Goal: Information Seeking & Learning: Learn about a topic

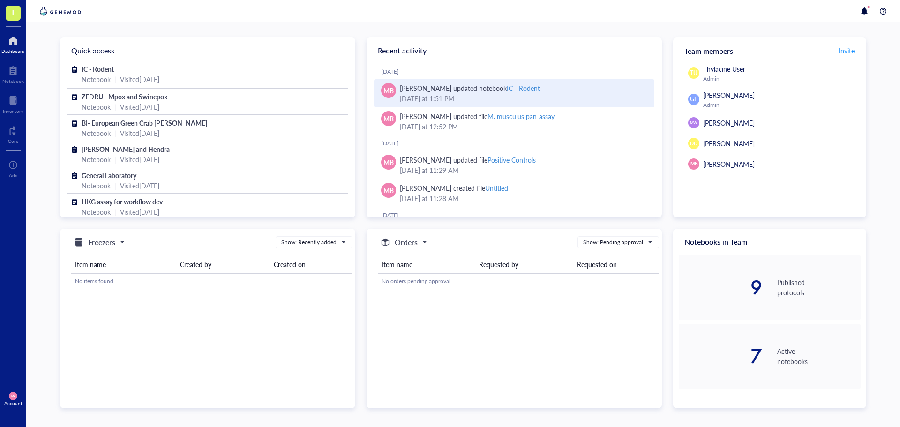
click at [506, 95] on div "[DATE] 1:51 PM" at bounding box center [523, 98] width 247 height 10
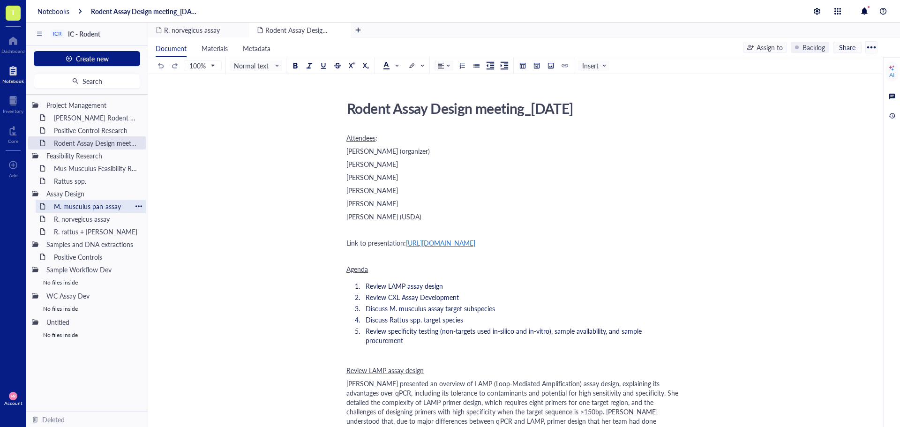
click at [101, 208] on div "Project Management [PERSON_NAME] Rodent Test Full Proposal Positive Control Res…" at bounding box center [86, 253] width 121 height 317
click at [100, 208] on div "M. musculus pan-assay" at bounding box center [91, 206] width 82 height 13
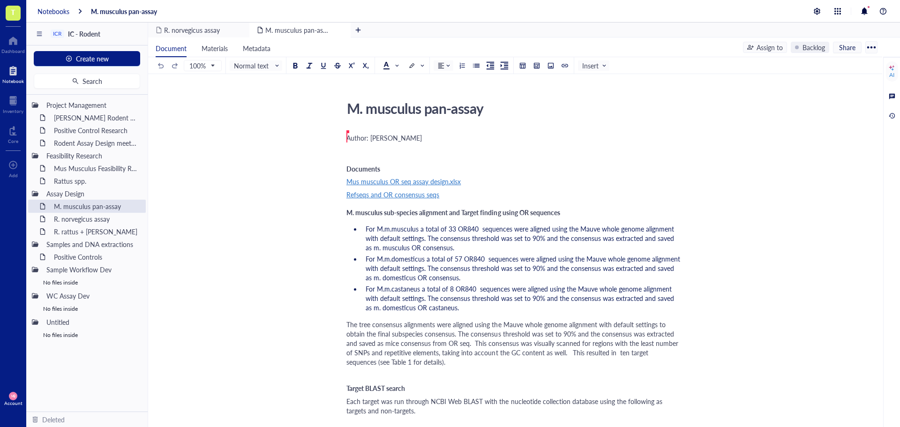
click at [62, 11] on div "Notebooks" at bounding box center [53, 11] width 32 height 8
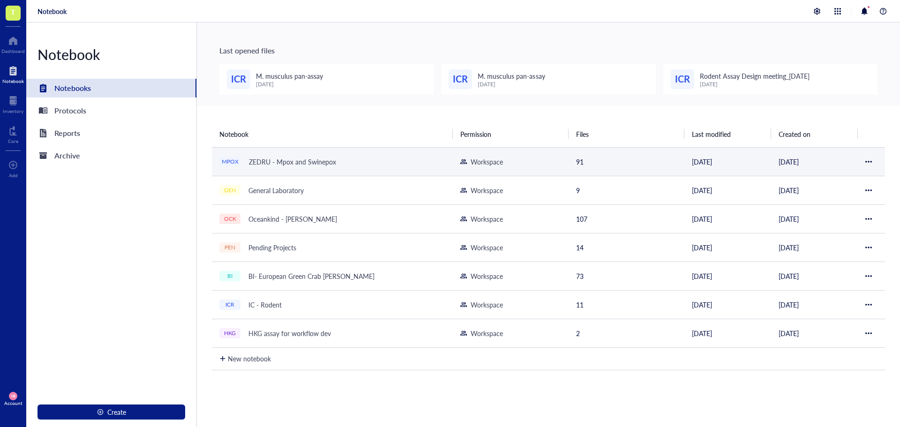
click at [291, 157] on div "ZEDRU - Mpox and Swinepox" at bounding box center [293, 161] width 96 height 13
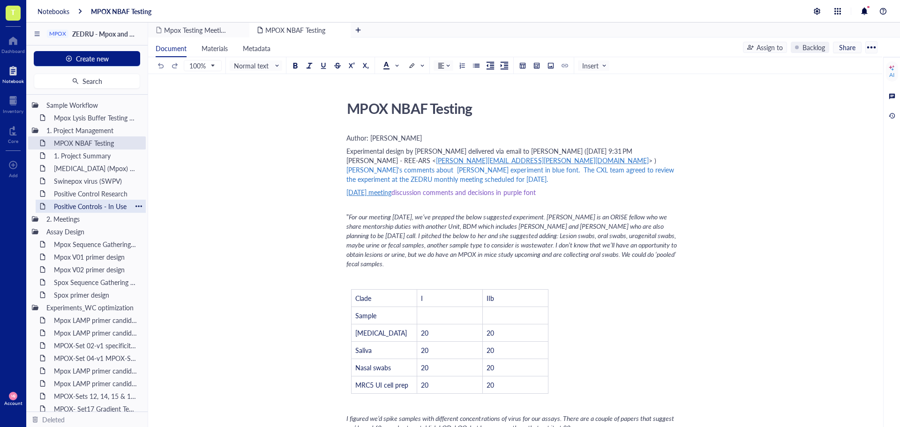
click at [77, 202] on div "Positive Controls - In Use" at bounding box center [91, 206] width 82 height 13
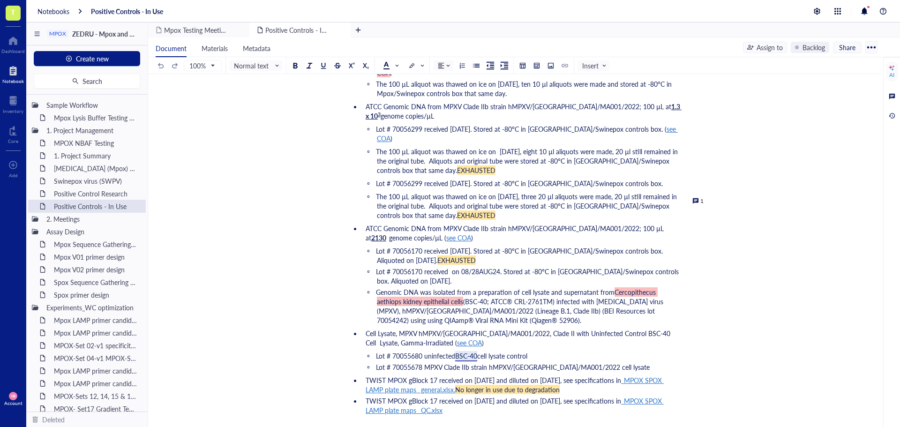
scroll to position [281, 0]
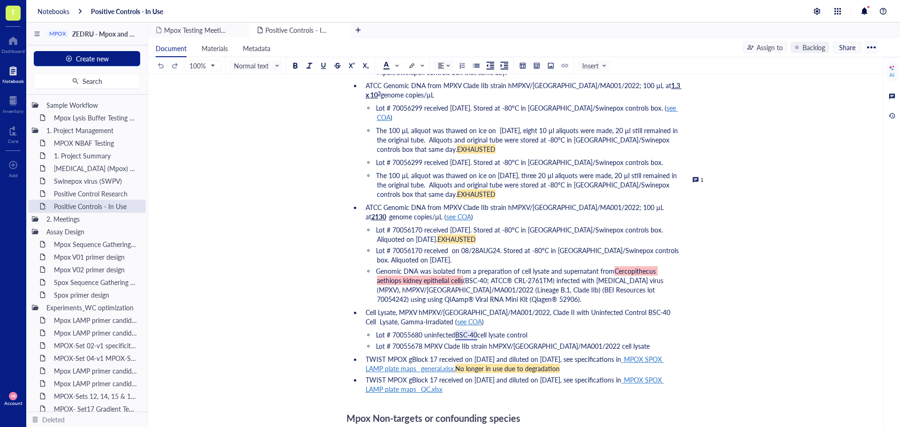
click at [446, 212] on span "see COA" at bounding box center [458, 216] width 25 height 9
click at [424, 205] on div "[URL][DOMAIN_NAME]" at bounding box center [439, 206] width 69 height 12
click at [631, 195] on ul "TWIST hMPXV control 1 (clade I) EPI_ISL_13056236; 100 µL at 100,000 copies/µL (…" at bounding box center [513, 179] width 334 height 431
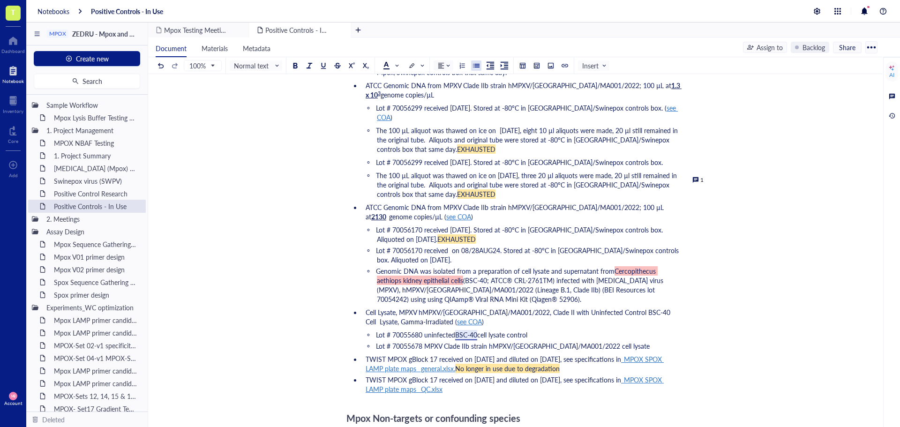
click at [554, 276] on span "(BSC-40; ATCC® CRL-2761TM) infected with [MEDICAL_DATA] virus (MPXV), hMPXV/[GE…" at bounding box center [521, 290] width 288 height 28
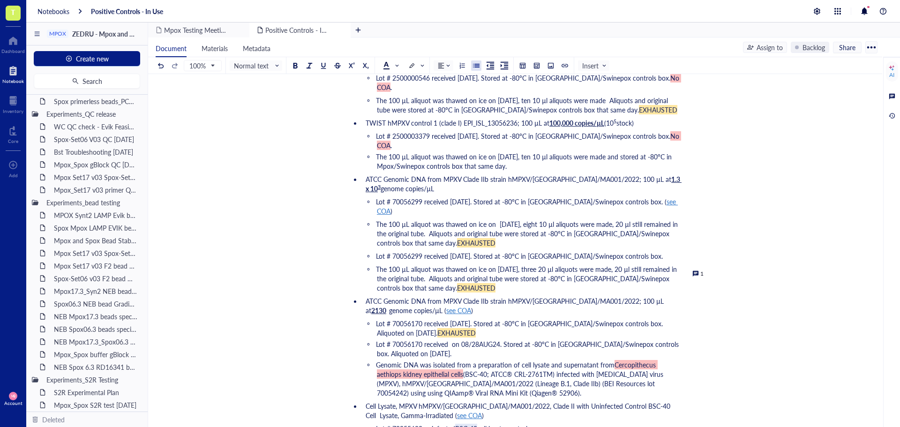
scroll to position [764, 0]
click at [87, 363] on div "NEB Mpox17.3 beads hDNA test_[DATE]" at bounding box center [91, 365] width 82 height 13
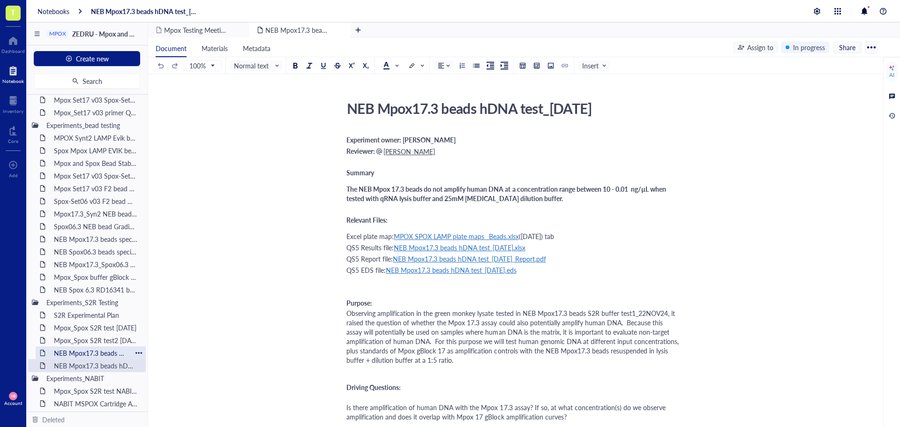
click at [84, 357] on div "NEB Mpox17.3 beads S2R buffer test1_22NOV24" at bounding box center [91, 352] width 82 height 13
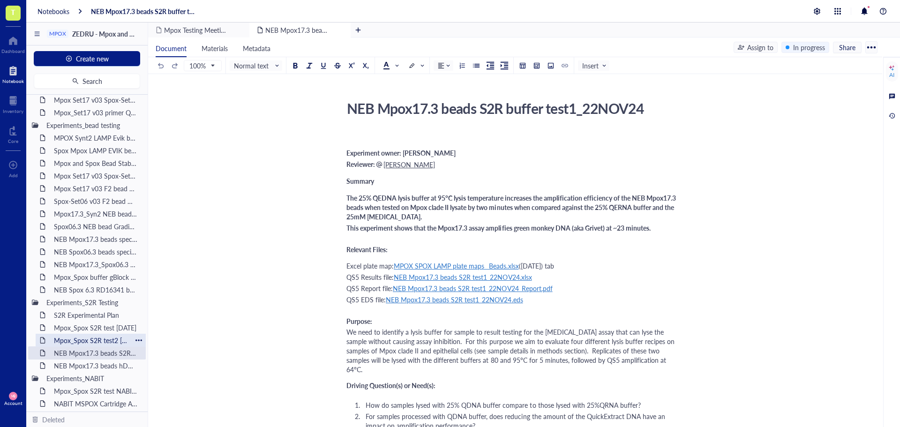
click at [109, 341] on div "Mpox_Spox S2R test2 [DATE]" at bounding box center [91, 340] width 82 height 13
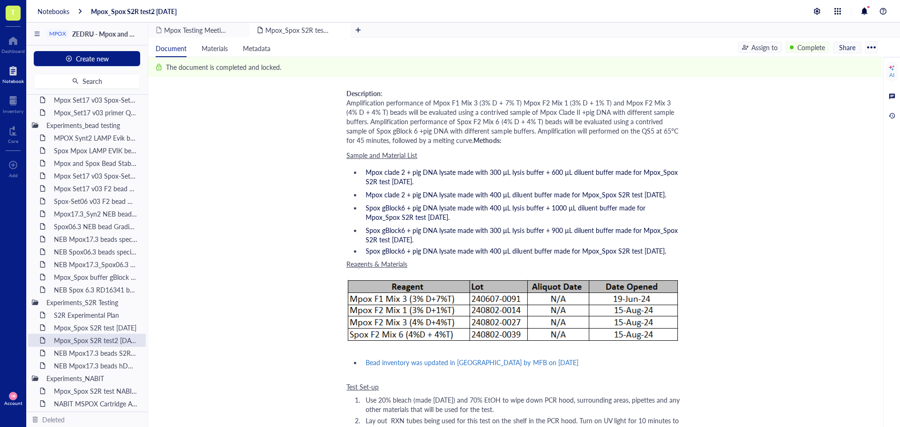
scroll to position [375, 0]
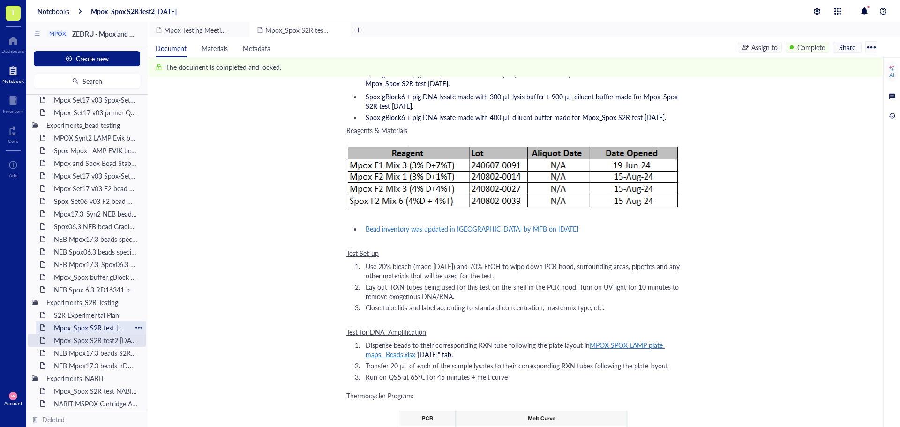
click at [89, 326] on div "Mpox_Spox S2R test [DATE]" at bounding box center [91, 327] width 82 height 13
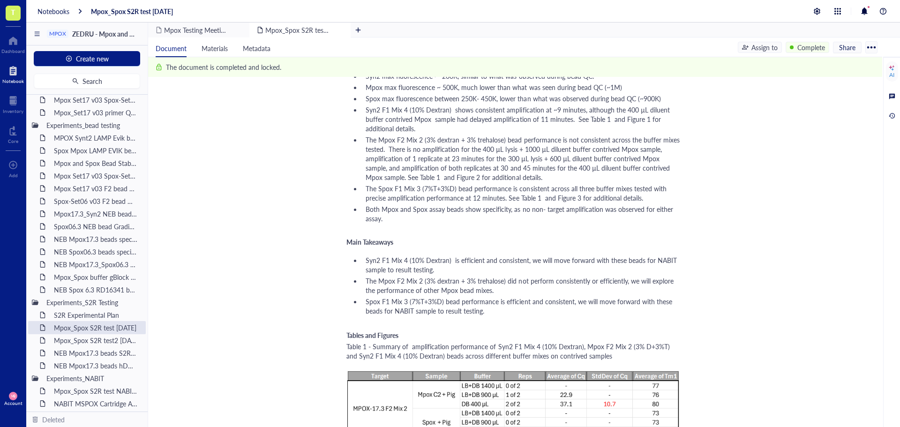
scroll to position [703, 0]
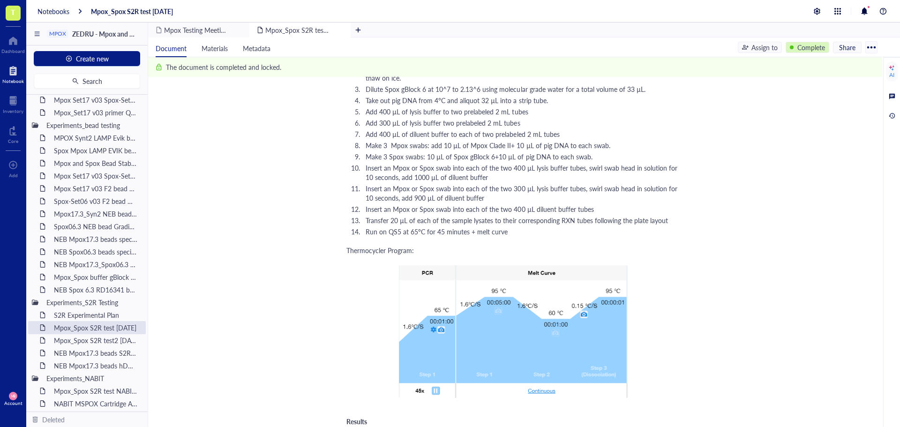
click at [805, 45] on div "Complete" at bounding box center [811, 47] width 28 height 10
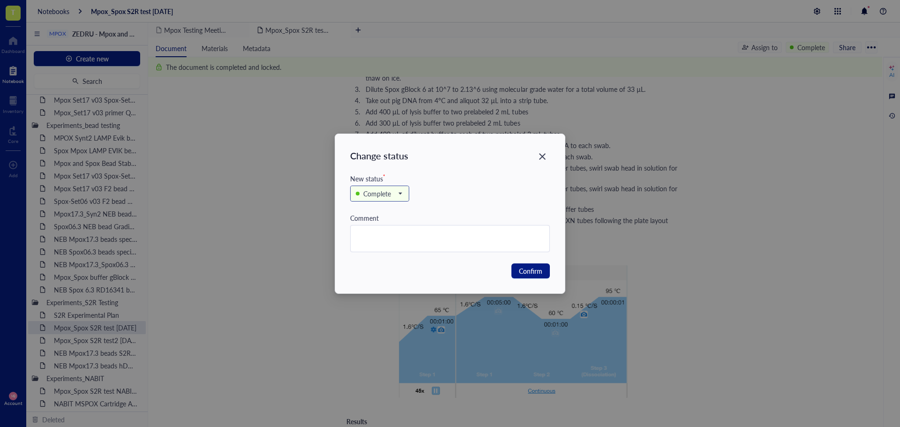
click at [402, 191] on span at bounding box center [380, 194] width 48 height 14
click at [389, 206] on div "Backlog" at bounding box center [379, 210] width 47 height 10
click at [530, 276] on span "Confirm" at bounding box center [530, 271] width 23 height 10
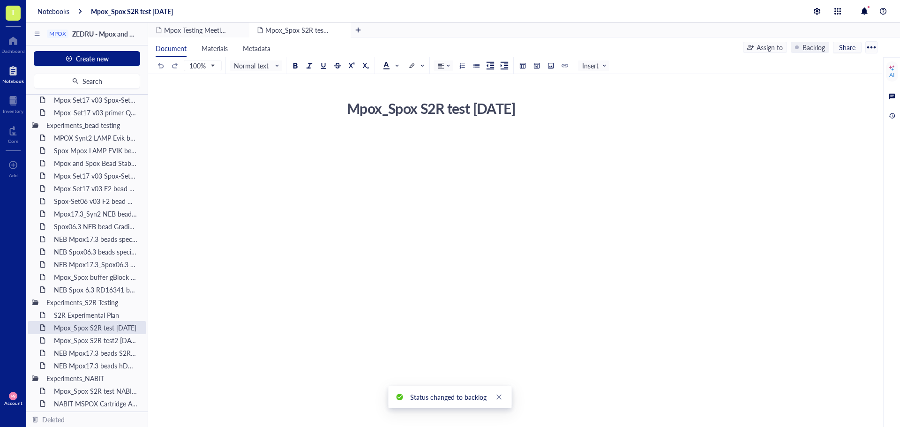
scroll to position [0, 0]
click at [711, 263] on div "Mpox_Spox S2R test [DATE] Mpox_Spox S2R test [DATE]" at bounding box center [513, 204] width 730 height 214
click at [496, 400] on icon "close" at bounding box center [499, 397] width 7 height 7
click at [82, 343] on div "Mpox_Spox S2R test2 [DATE]" at bounding box center [91, 340] width 82 height 13
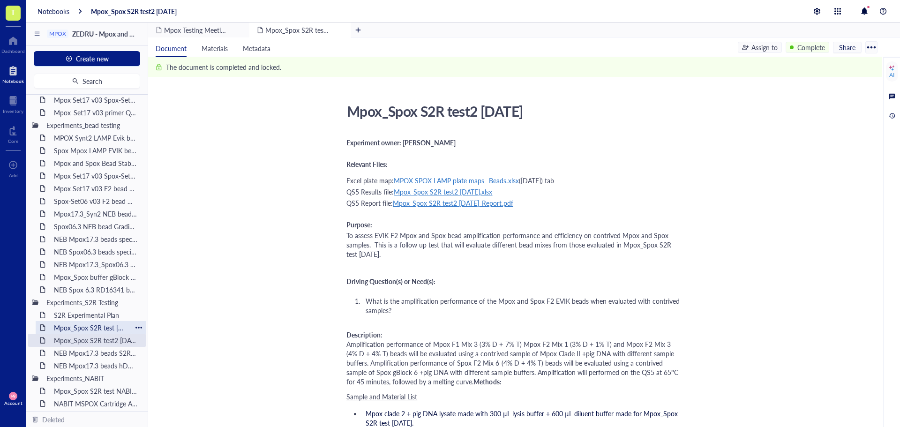
click at [88, 328] on div "Mpox_Spox S2R test [DATE]" at bounding box center [91, 327] width 82 height 13
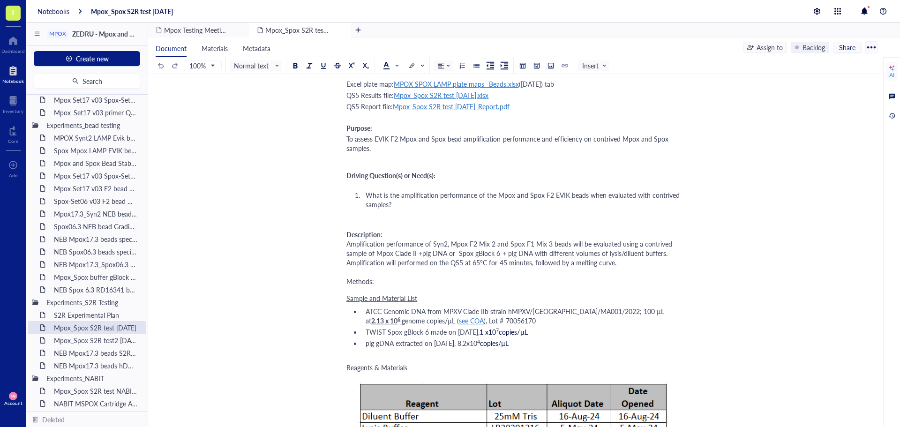
scroll to position [141, 0]
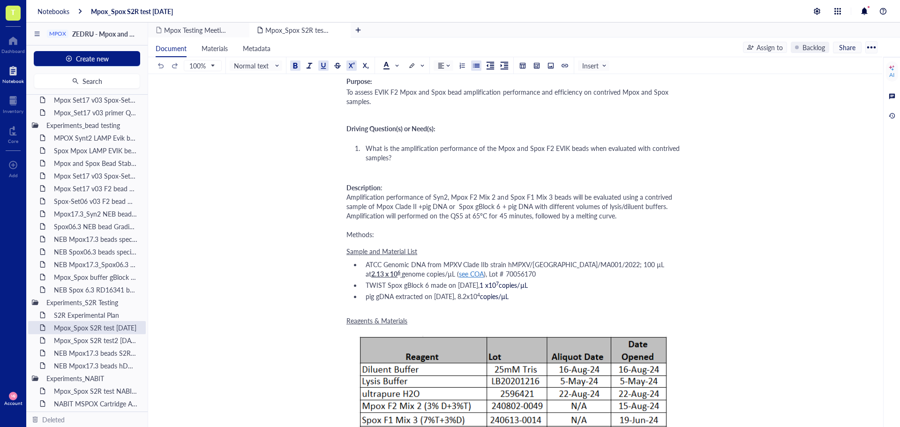
click at [400, 269] on span "6" at bounding box center [398, 272] width 3 height 7
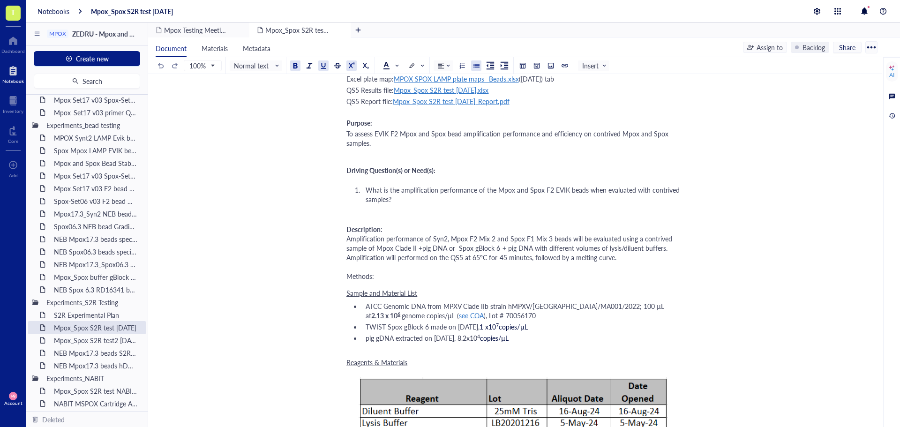
scroll to position [47, 0]
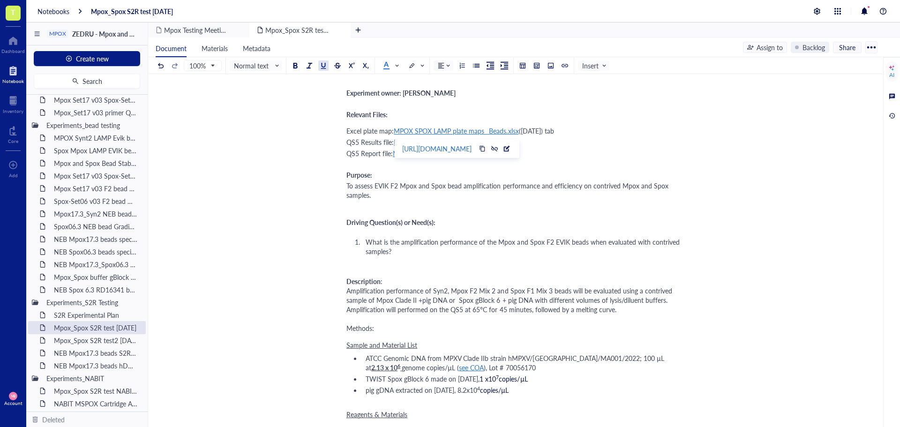
click at [485, 130] on span "MPOX SPOX LAMP plate maps_ Beads.xlsx" at bounding box center [456, 130] width 125 height 9
click at [472, 147] on div "[URL][DOMAIN_NAME]" at bounding box center [436, 148] width 69 height 12
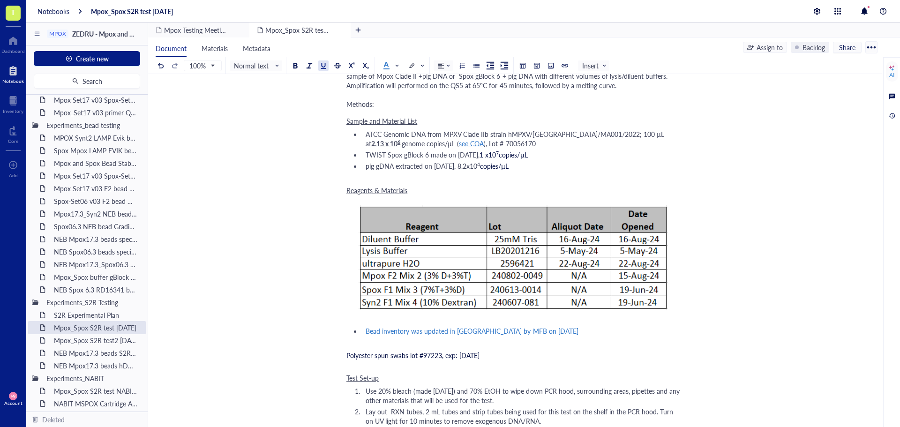
scroll to position [141, 0]
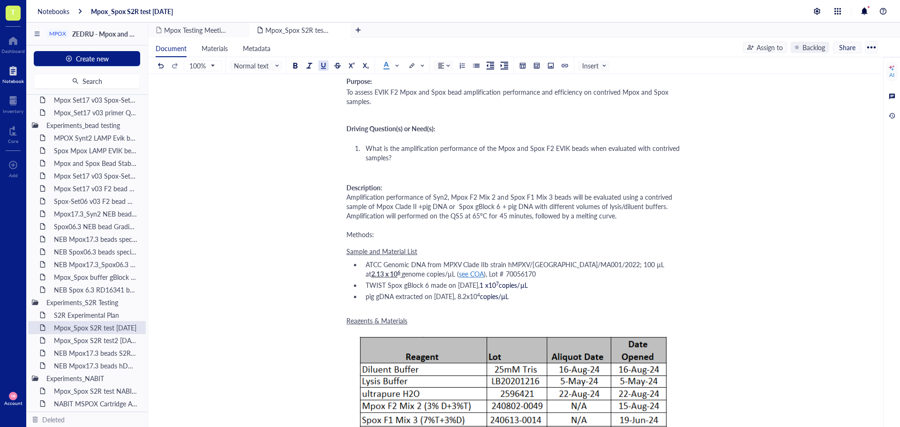
click at [541, 182] on div "Description : Amplification performance of Syn2, Mpox F2 Mix 2 and Spox F1 Mix …" at bounding box center [513, 211] width 334 height 60
click at [402, 275] on span "genome copies/µL (" at bounding box center [430, 273] width 57 height 9
click at [459, 273] on span "see COA" at bounding box center [471, 273] width 25 height 9
click at [425, 291] on div "[URL][DOMAIN_NAME]" at bounding box center [439, 291] width 69 height 12
click at [659, 222] on div "Description : Amplification performance of Syn2, Mpox F2 Mix 2 and Spox F1 Mix …" at bounding box center [513, 211] width 334 height 56
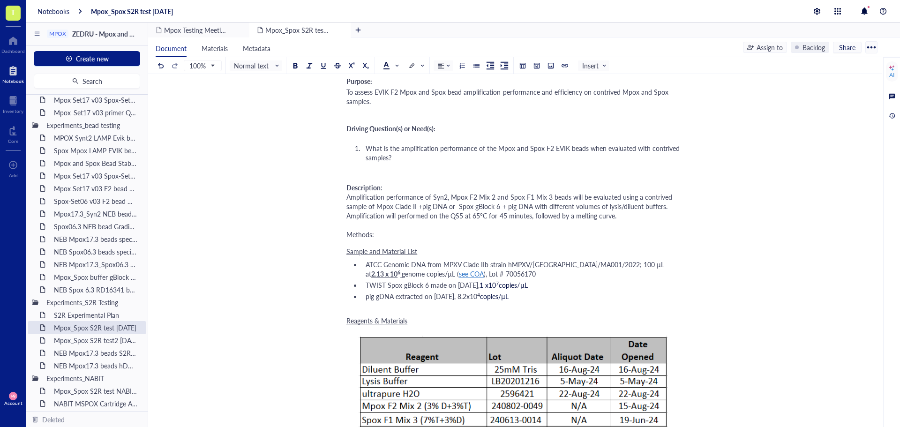
click at [402, 277] on span "genome copies/µL (" at bounding box center [430, 273] width 57 height 9
click at [603, 229] on div "Description : Amplification performance of Syn2, Mpox F2 Mix 2 and Spox F1 Mix …" at bounding box center [513, 211] width 334 height 56
click at [648, 194] on span ": Amplification performance of Syn2, Mpox F2 Mix 2 and Spox F1 Mix 3 beads will…" at bounding box center [510, 211] width 328 height 56
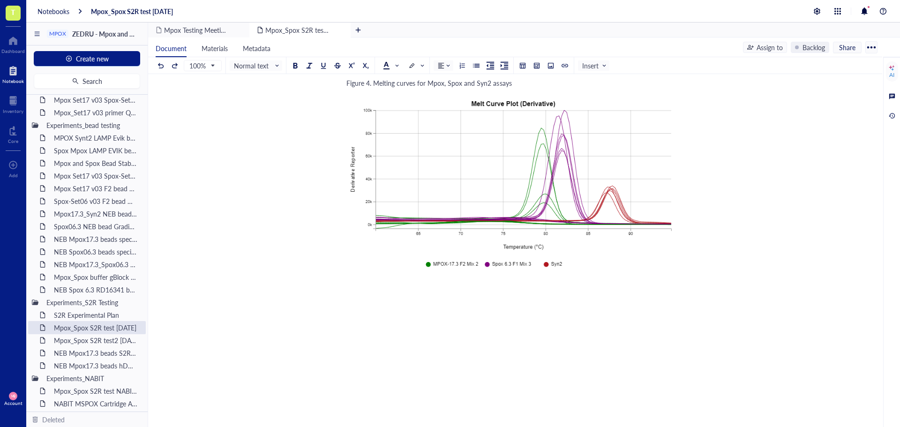
scroll to position [2122, 0]
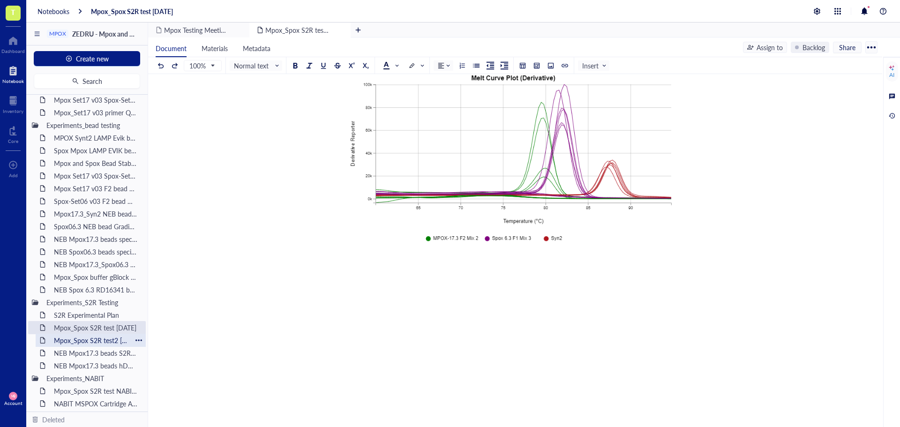
click at [76, 345] on div "Mpox_Spox S2R test2 [DATE]" at bounding box center [91, 340] width 82 height 13
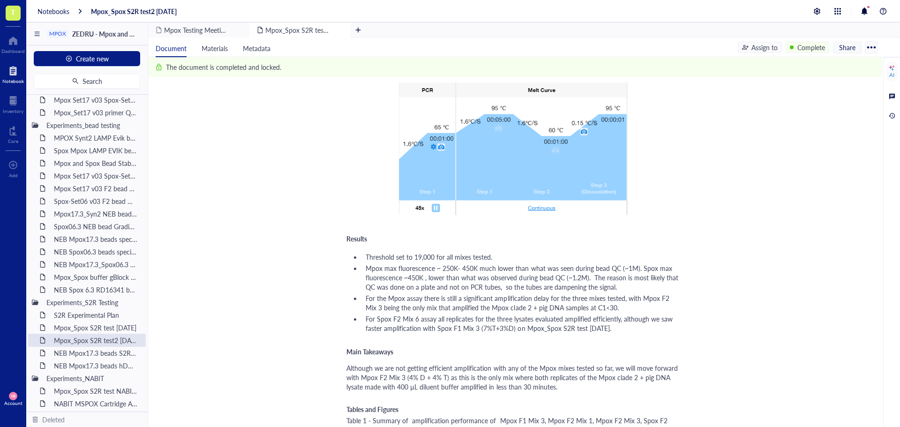
scroll to position [891, 0]
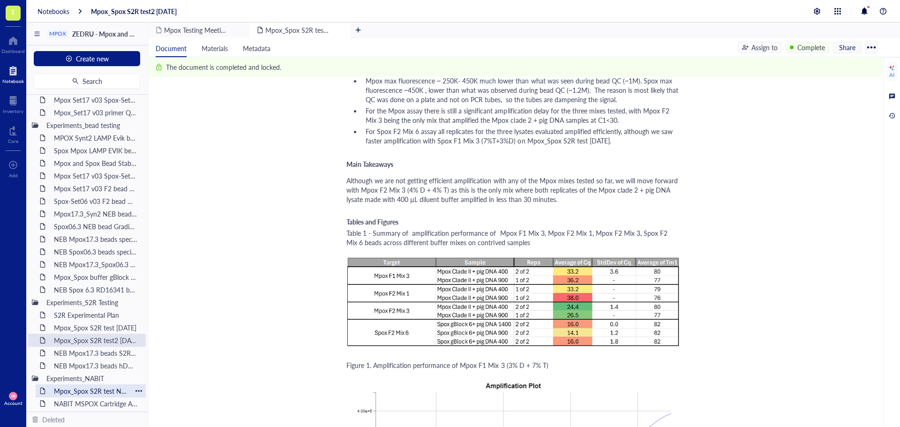
click at [74, 386] on div "Mpox_Spox S2R test NABIT [DATE]" at bounding box center [91, 390] width 82 height 13
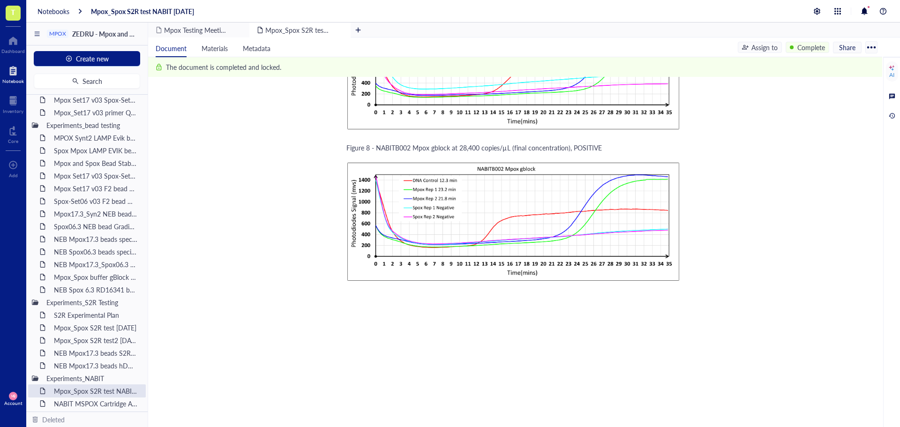
scroll to position [3094, 0]
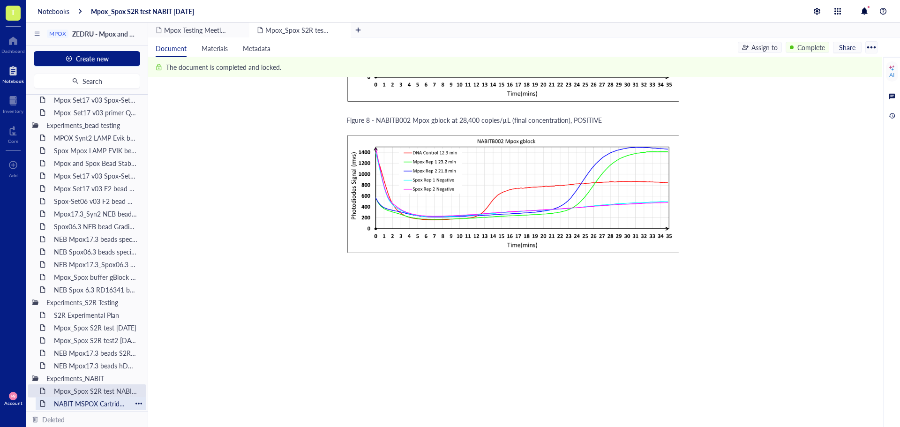
click at [99, 405] on div "NABIT MSPOX Cartridge Amp Temperature test_[DATE]" at bounding box center [91, 403] width 82 height 13
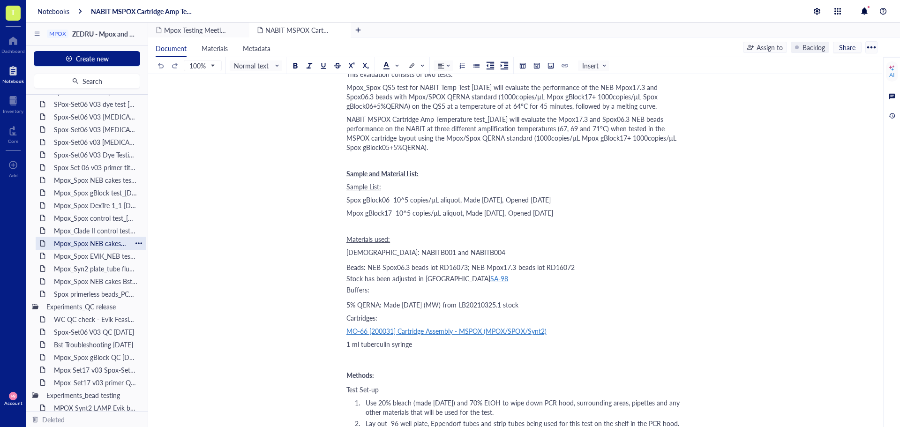
scroll to position [483, 0]
click at [79, 259] on div "Mpox_Spox NEB cakes test2 [DATE]" at bounding box center [91, 254] width 82 height 13
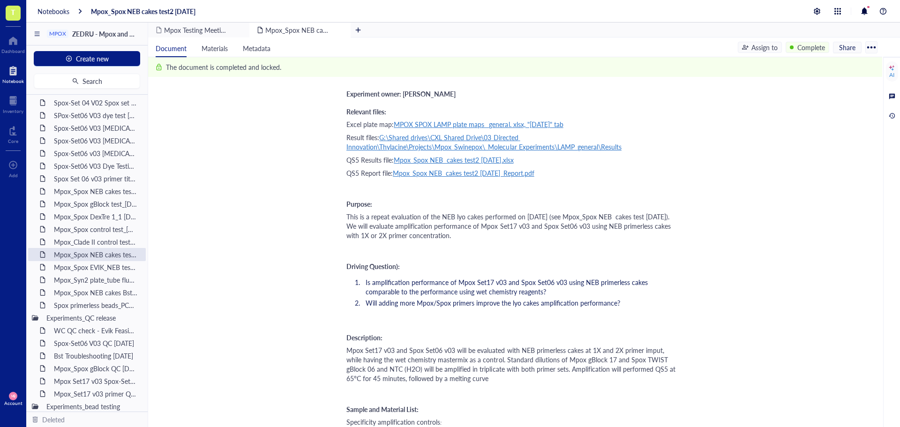
scroll to position [94, 0]
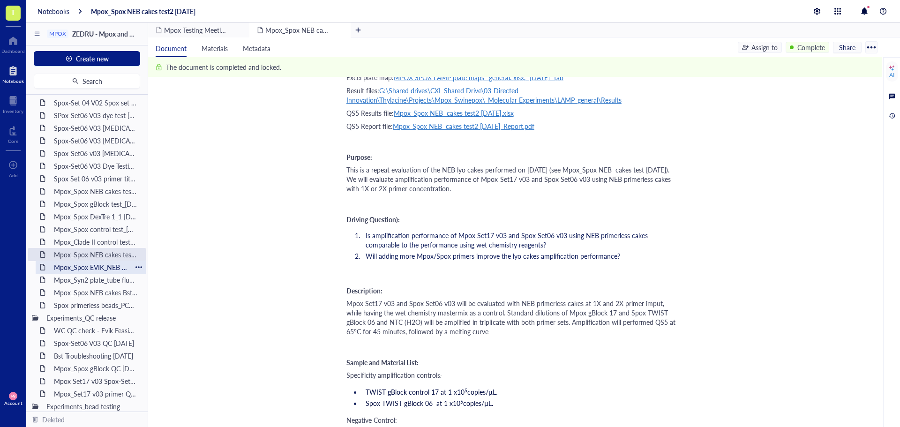
click at [105, 267] on div "Mpox_Spox EVIK_NEB test [DATE]" at bounding box center [91, 267] width 82 height 13
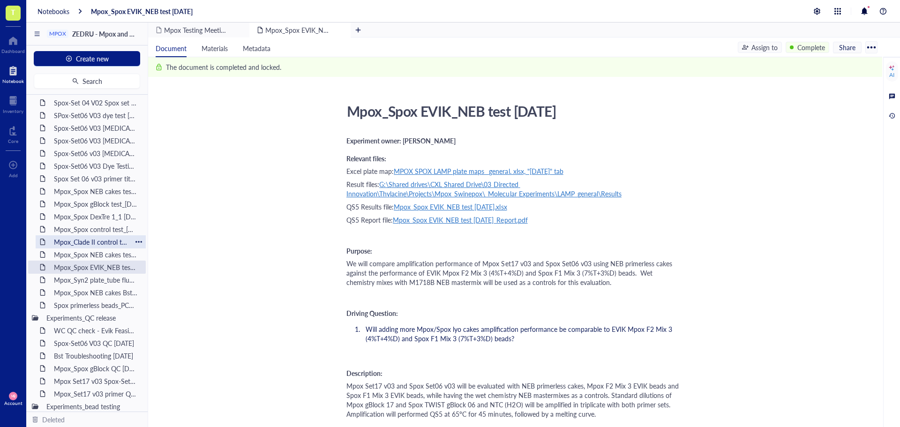
click at [83, 243] on div "Mpox_Clade II control test_[DATE]" at bounding box center [91, 241] width 82 height 13
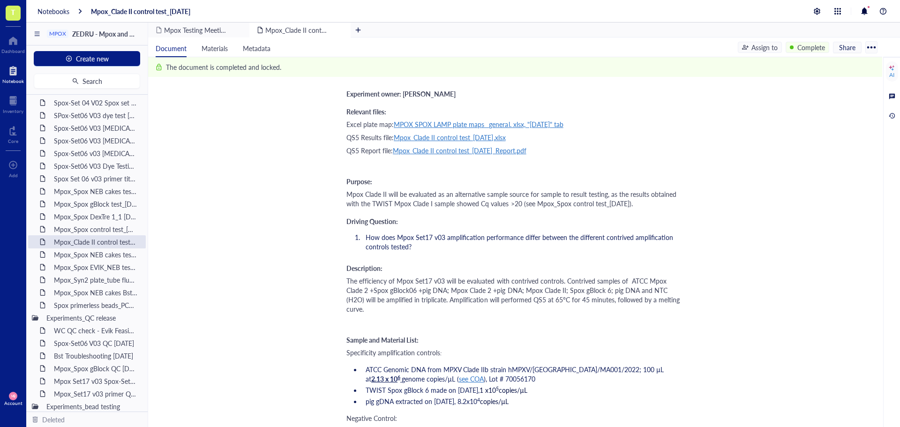
scroll to position [94, 0]
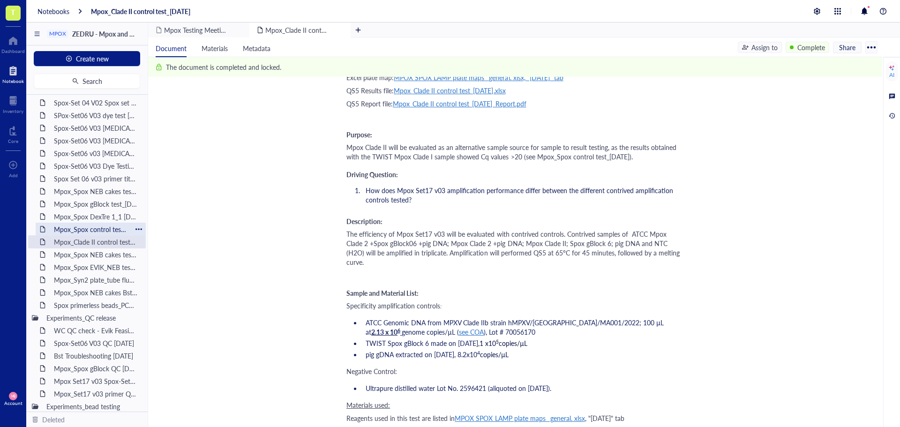
click at [81, 234] on div "Mpox_Spox control test_[DATE]" at bounding box center [91, 229] width 82 height 13
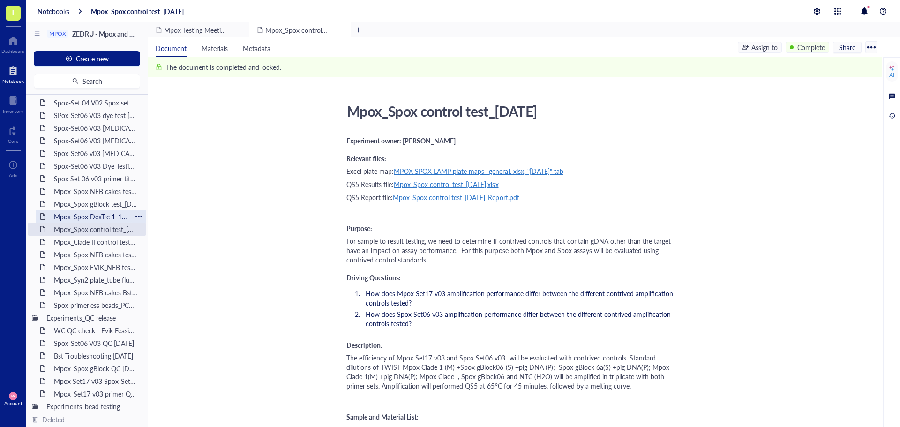
click at [87, 217] on div "Mpox_Spox DexTre 1_1 [DATE]" at bounding box center [91, 216] width 82 height 13
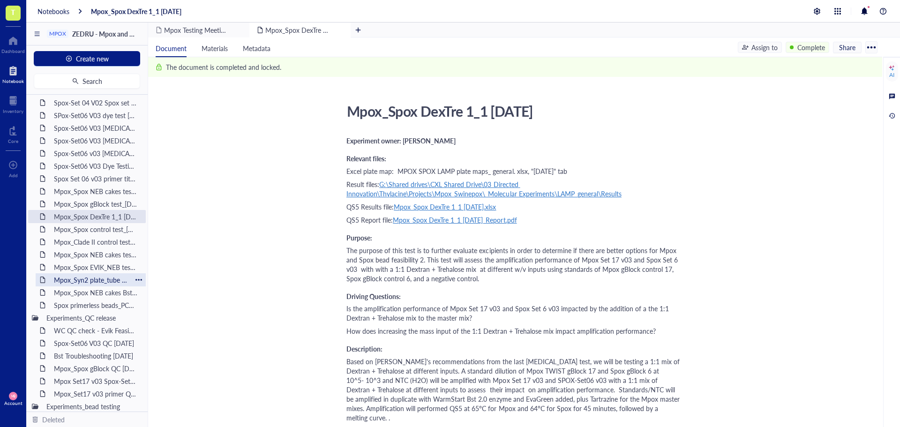
click at [87, 277] on div "Mpox_Syn2 plate_tube fluorescence delta test [DATE]" at bounding box center [91, 279] width 82 height 13
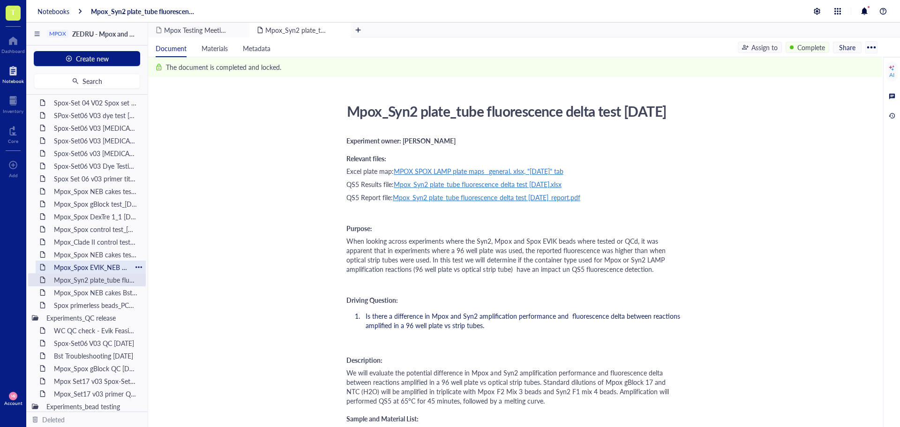
click at [91, 270] on div "Mpox_Spox EVIK_NEB test [DATE]" at bounding box center [91, 267] width 82 height 13
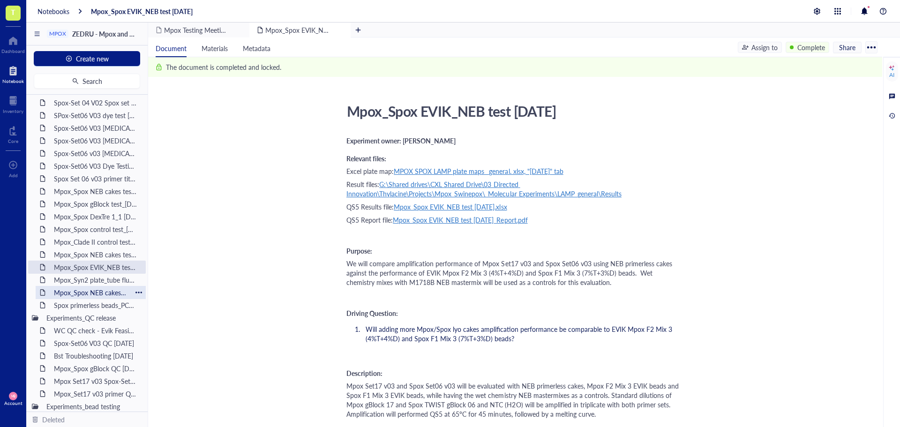
drag, startPoint x: 85, startPoint y: 284, endPoint x: 85, endPoint y: 294, distance: 9.8
click at [85, 284] on div "Mpox_Syn2 plate_tube fluorescence delta test [DATE]" at bounding box center [96, 279] width 92 height 13
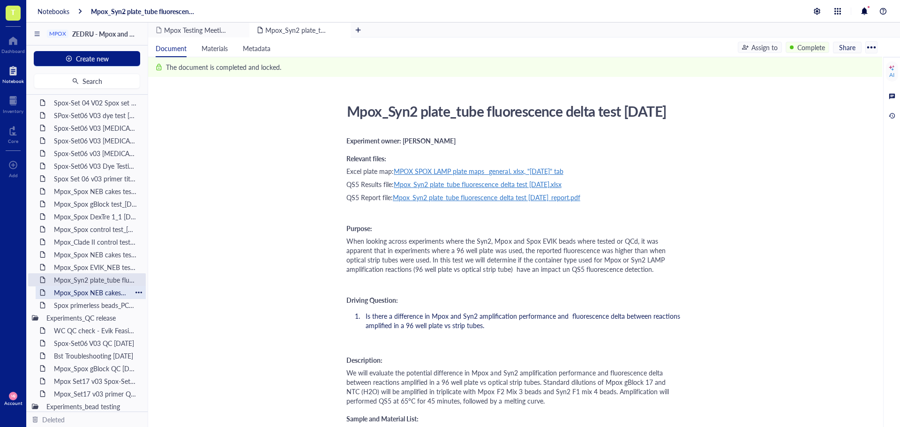
click at [86, 294] on div "Mpox_Spox NEB cakes Bst_gradient test [DATE]" at bounding box center [91, 292] width 82 height 13
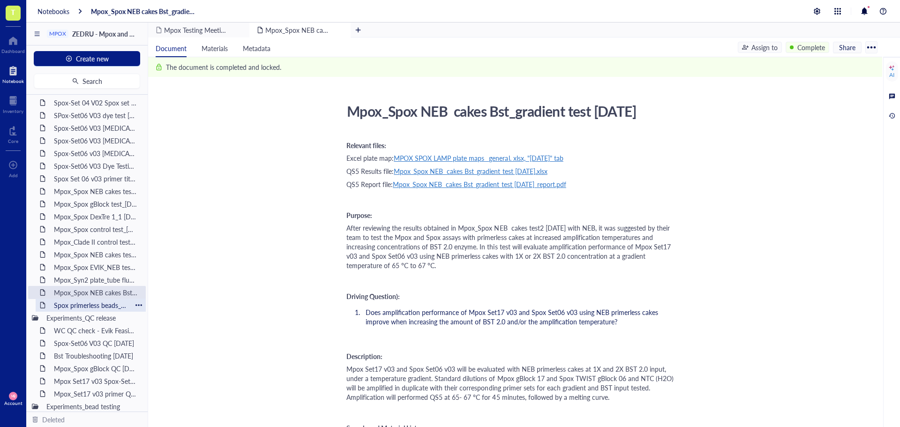
click at [86, 307] on div "Spox primerless beads_PCR tube_test_[DATE]" at bounding box center [91, 305] width 82 height 13
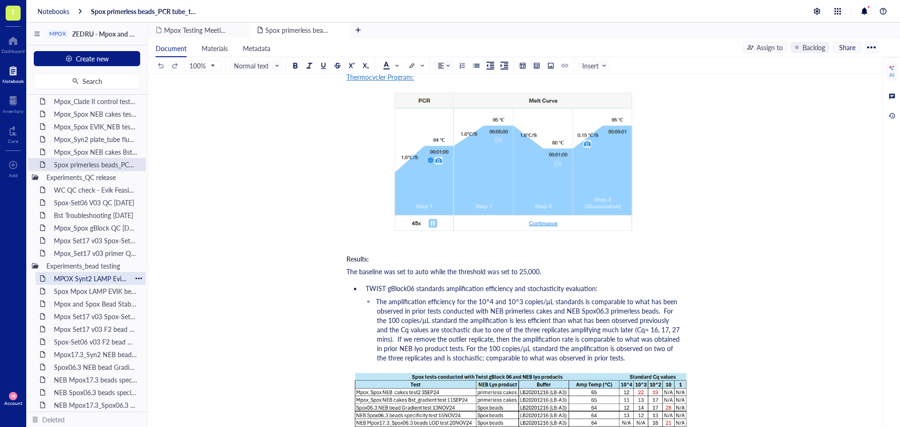
scroll to position [671, 0]
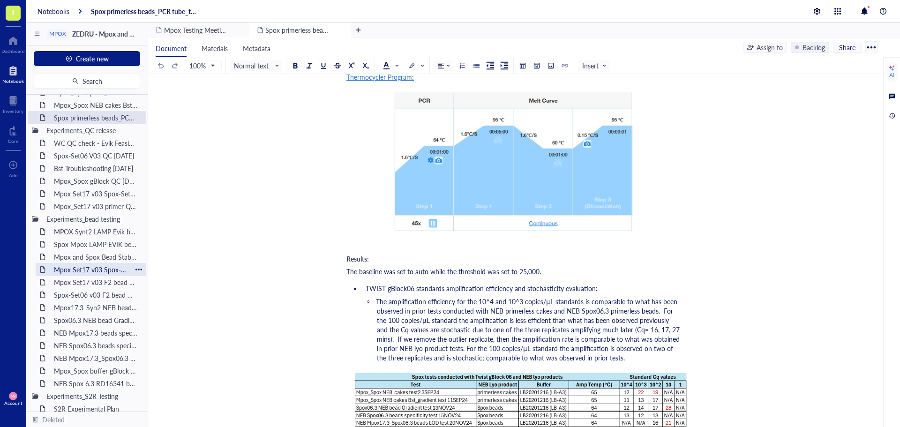
click at [76, 271] on div "Mpox Set17 v03 Spox-Set06 v03 F2 bead QC [DATE]" at bounding box center [91, 269] width 82 height 13
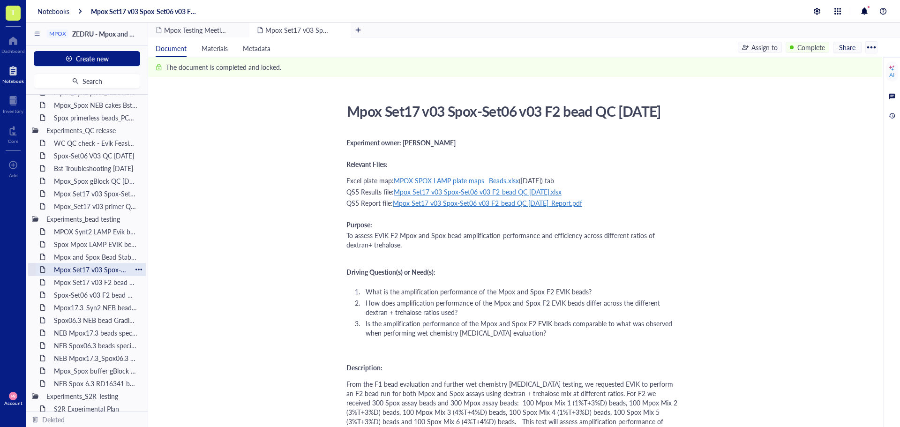
scroll to position [718, 0]
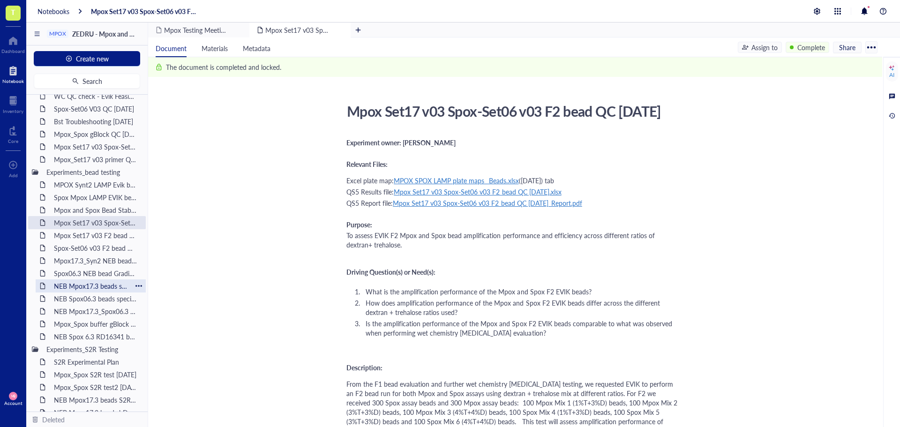
click at [80, 283] on div "NEB Mpox17.3 beads specificity test [DATE]" at bounding box center [91, 285] width 82 height 13
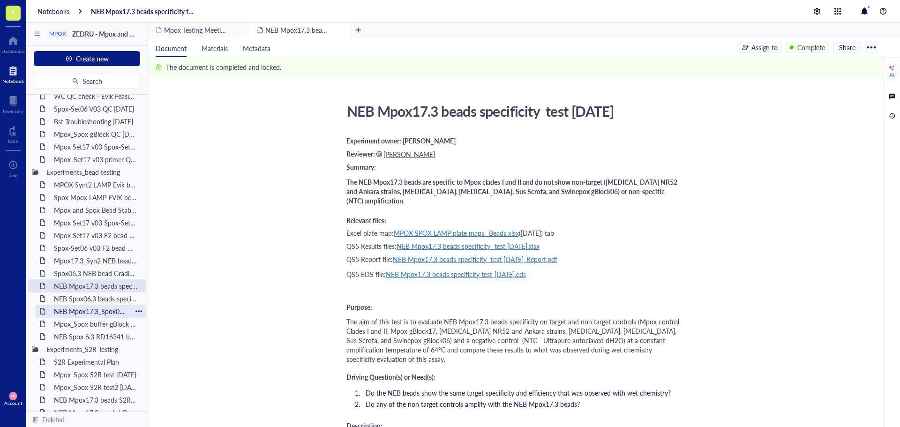
click at [86, 311] on div "NEB Mpox17.3_Spox06.3 beads LOD test [DATE]" at bounding box center [91, 311] width 82 height 13
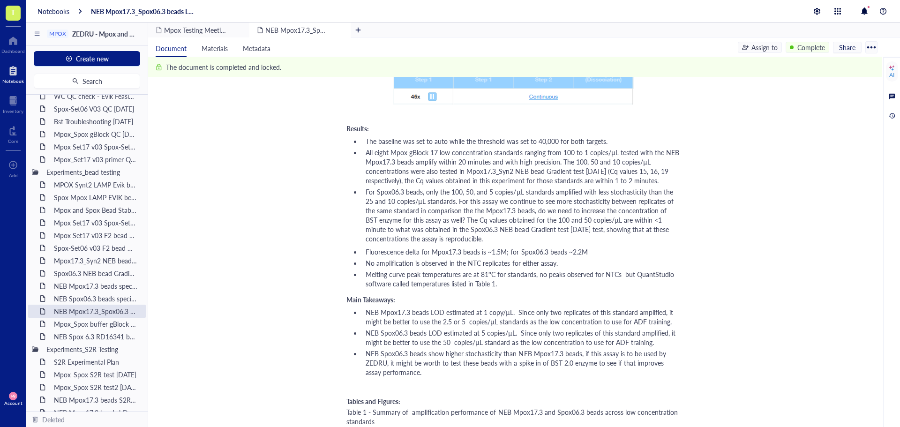
scroll to position [1172, 0]
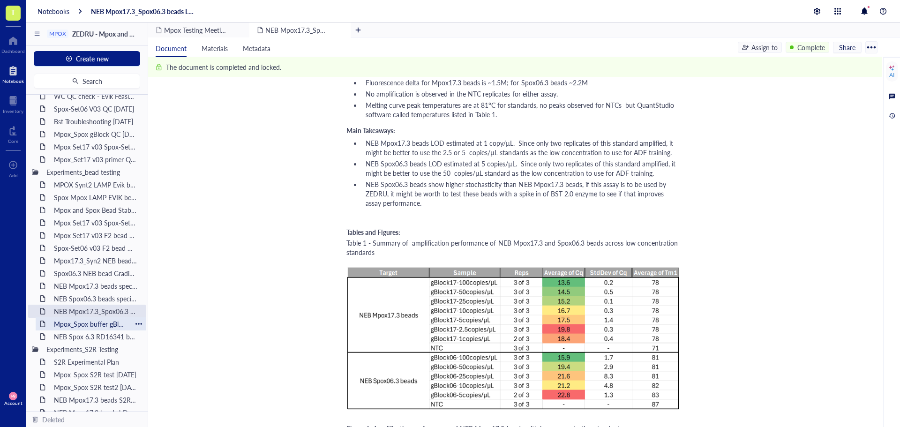
click at [91, 325] on div "Mpox_Spox buffer gBlock test_[DATE]" at bounding box center [91, 323] width 82 height 13
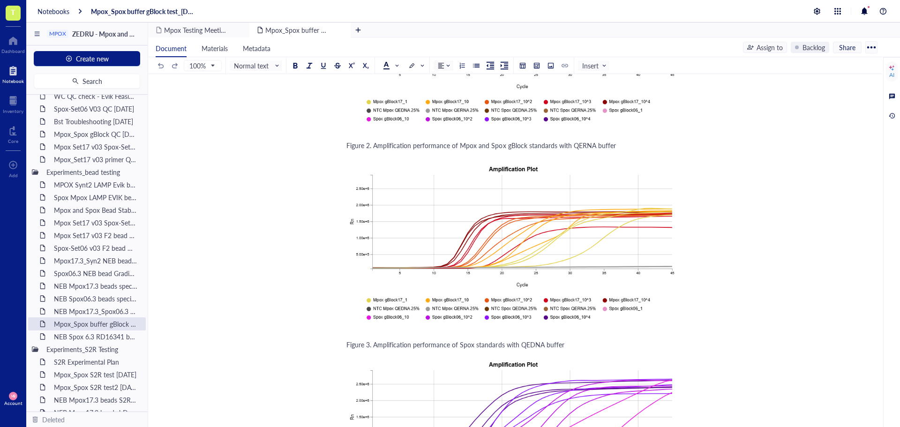
scroll to position [1922, 0]
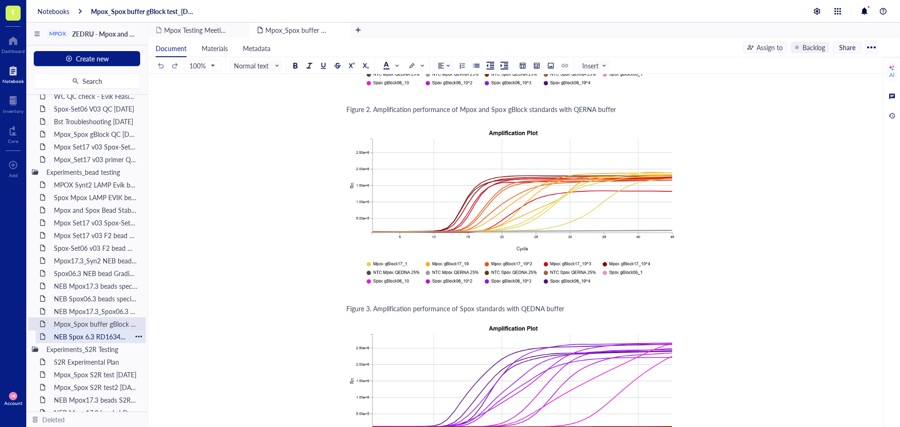
click at [83, 336] on div "NEB Spox 6.3 RD16341 bead lot QC_[DATE]" at bounding box center [91, 336] width 82 height 13
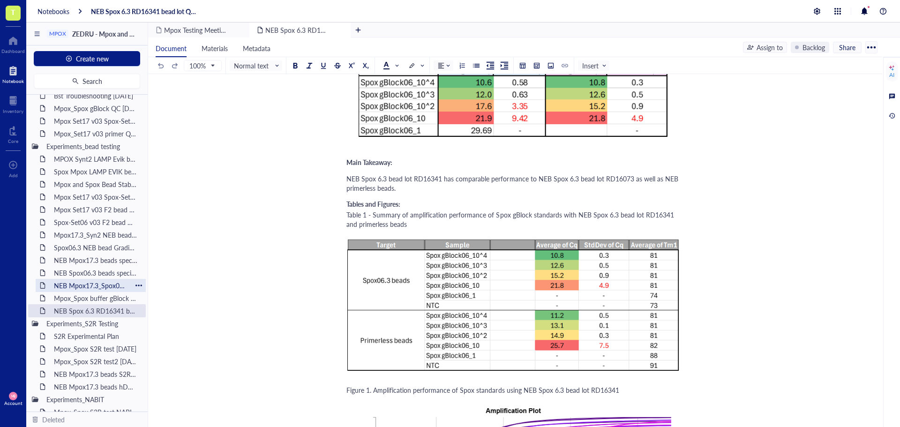
scroll to position [764, 0]
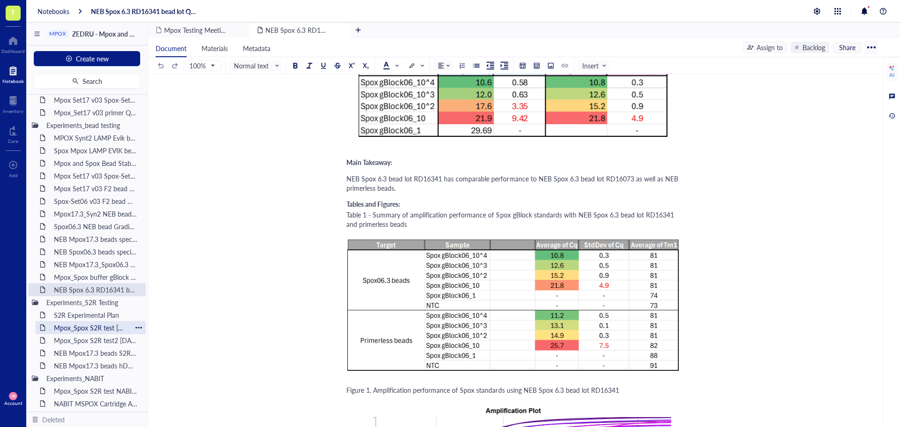
click at [80, 326] on div "Mpox_Spox S2R test [DATE]" at bounding box center [91, 327] width 82 height 13
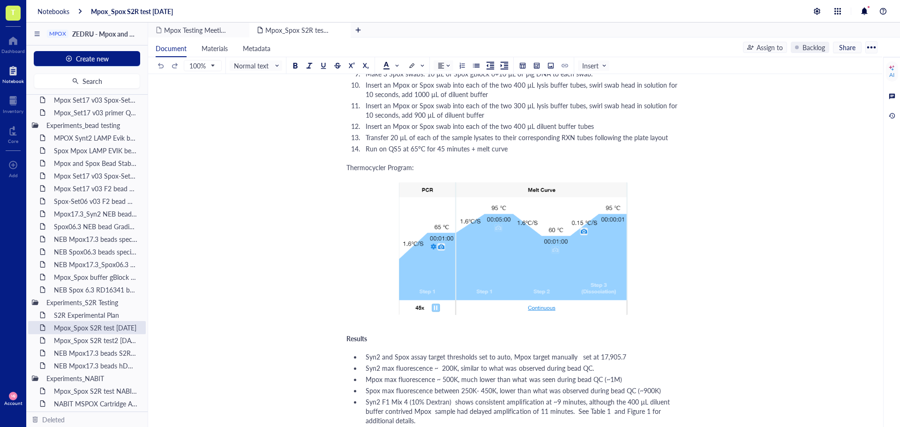
scroll to position [797, 0]
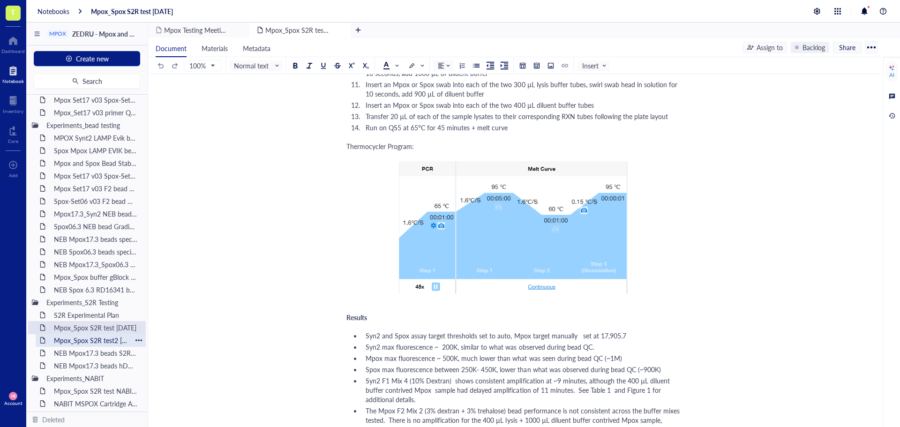
click at [88, 336] on div "Mpox_Spox S2R test2 [DATE]" at bounding box center [91, 340] width 82 height 13
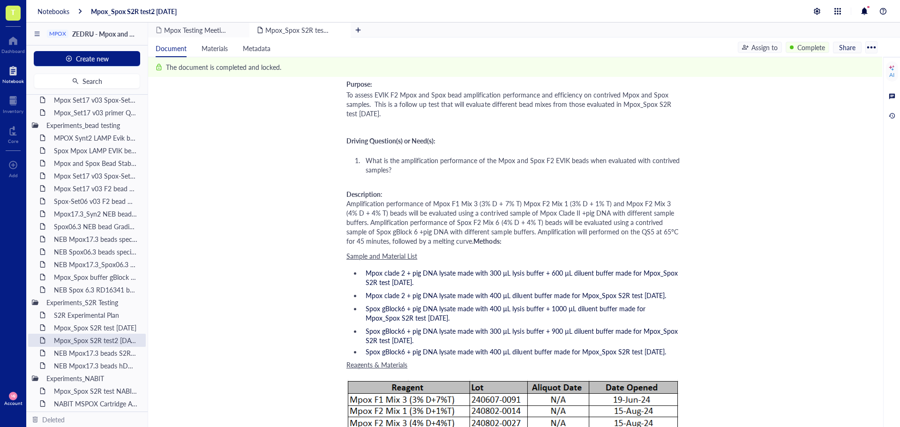
scroll to position [281, 0]
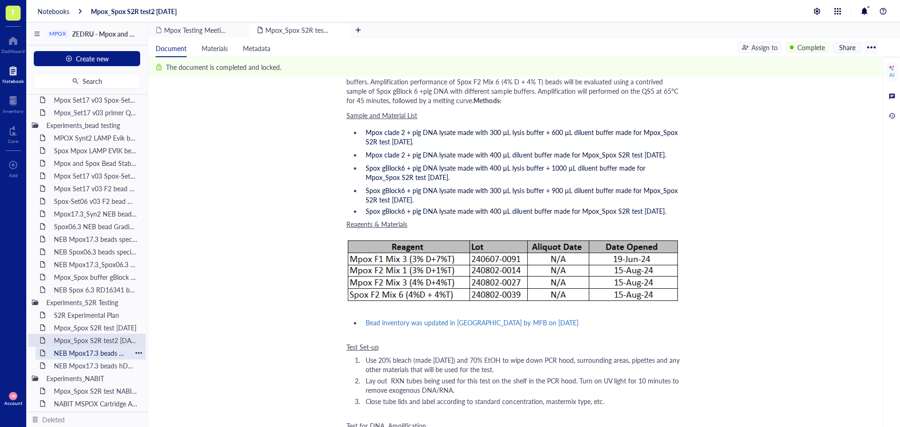
click at [74, 351] on div "NEB Mpox17.3 beads S2R buffer test1_22NOV24" at bounding box center [91, 352] width 82 height 13
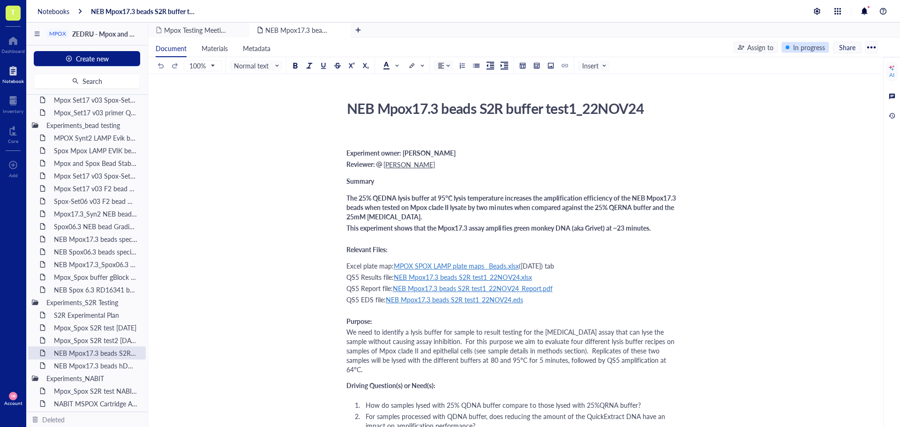
click at [805, 48] on div "In progress" at bounding box center [809, 47] width 32 height 10
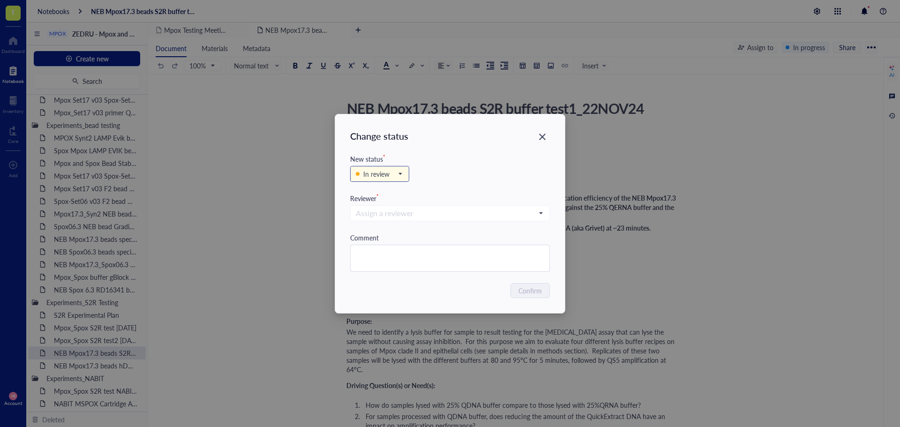
click at [382, 180] on input "search" at bounding box center [375, 174] width 39 height 14
click at [382, 192] on div "Backlog" at bounding box center [375, 191] width 22 height 10
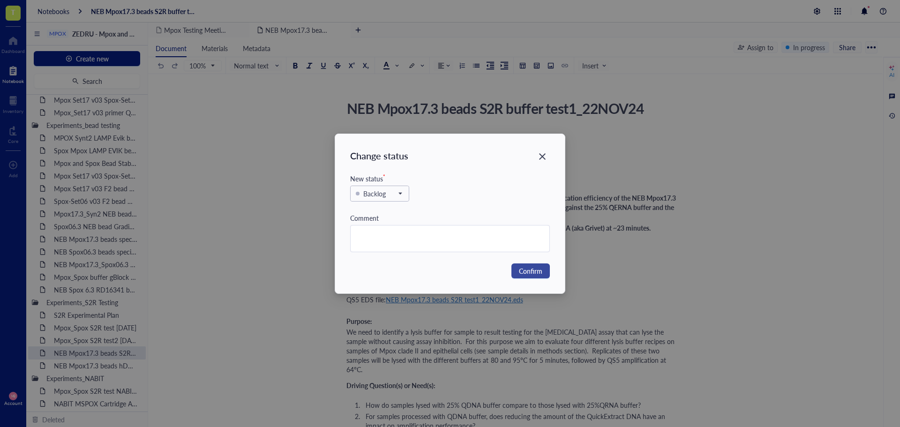
click at [533, 265] on button "Confirm" at bounding box center [530, 270] width 38 height 15
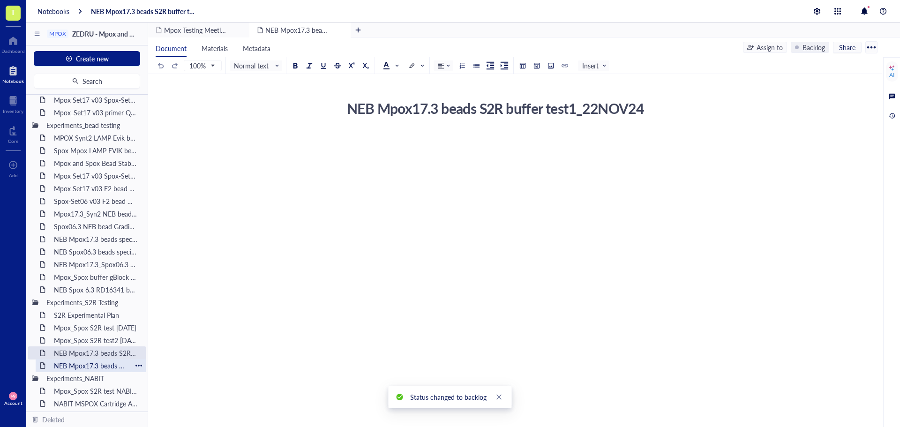
click at [88, 365] on div "NEB Mpox17.3 beads hDNA test_[DATE]" at bounding box center [91, 365] width 82 height 13
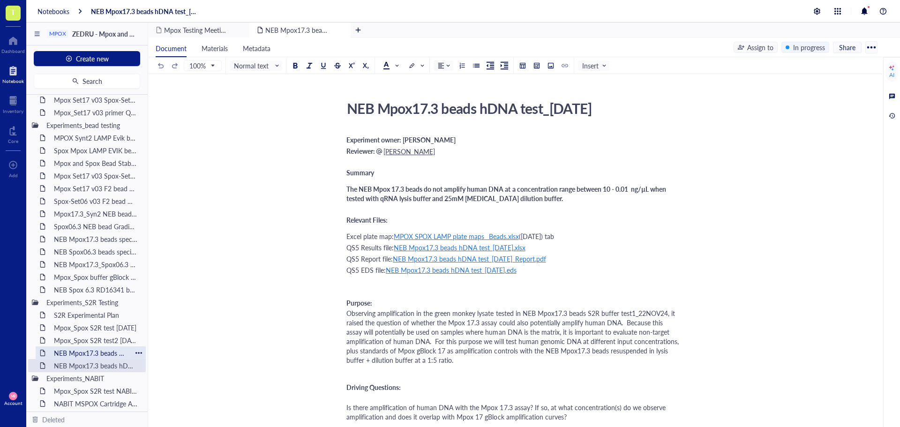
click at [90, 354] on div "NEB Mpox17.3 beads S2R buffer test1_22NOV24" at bounding box center [91, 352] width 82 height 13
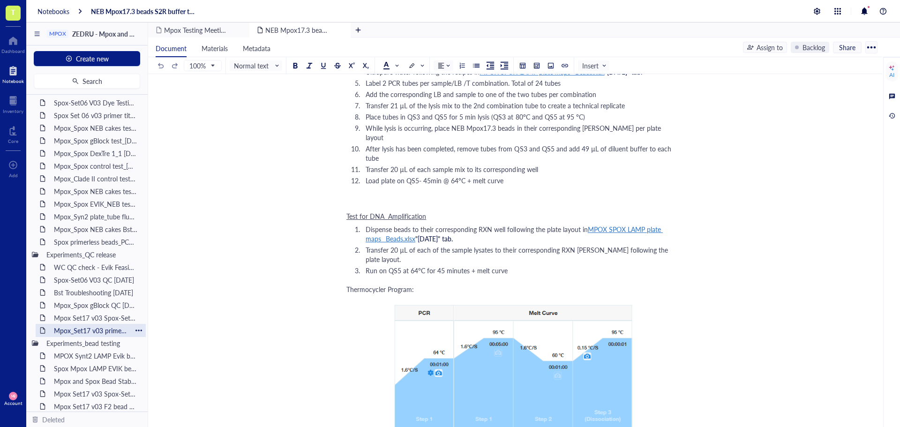
scroll to position [530, 0]
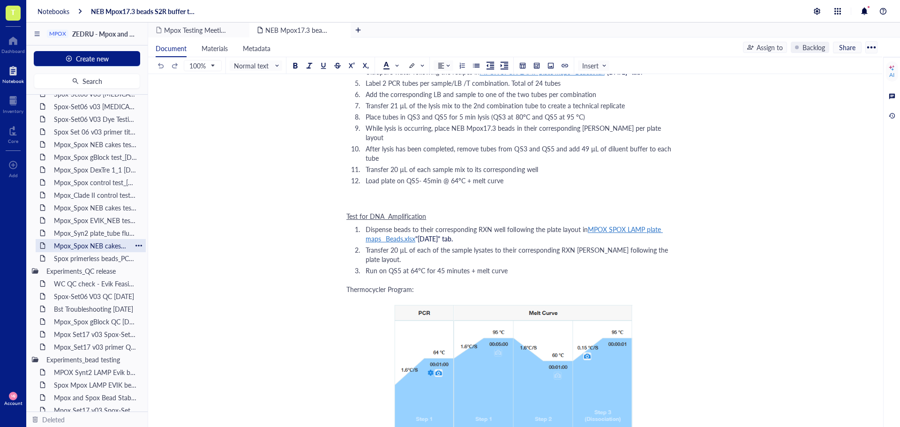
click at [96, 243] on div "Mpox_Spox NEB cakes Bst_gradient test [DATE]" at bounding box center [91, 245] width 82 height 13
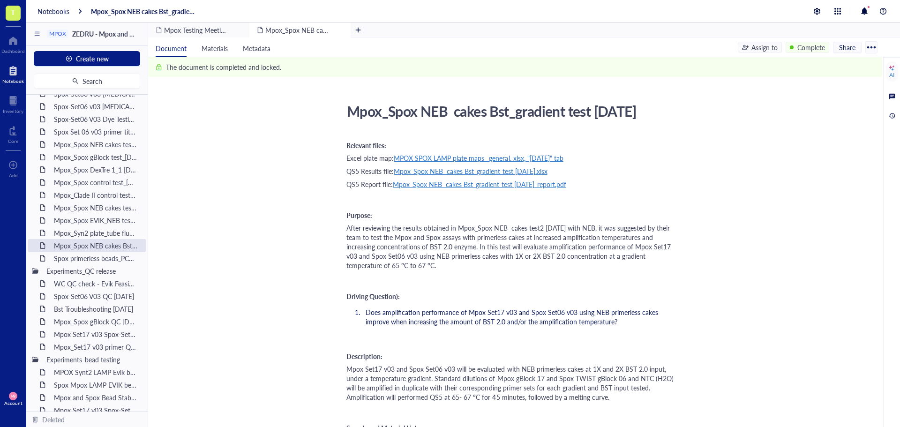
click at [498, 156] on span "MPOX SPOX LAMP plate maps_ general. xlsx, "[DATE]" tab" at bounding box center [479, 157] width 170 height 9
click at [473, 178] on div "[URL][DOMAIN_NAME]" at bounding box center [438, 176] width 69 height 12
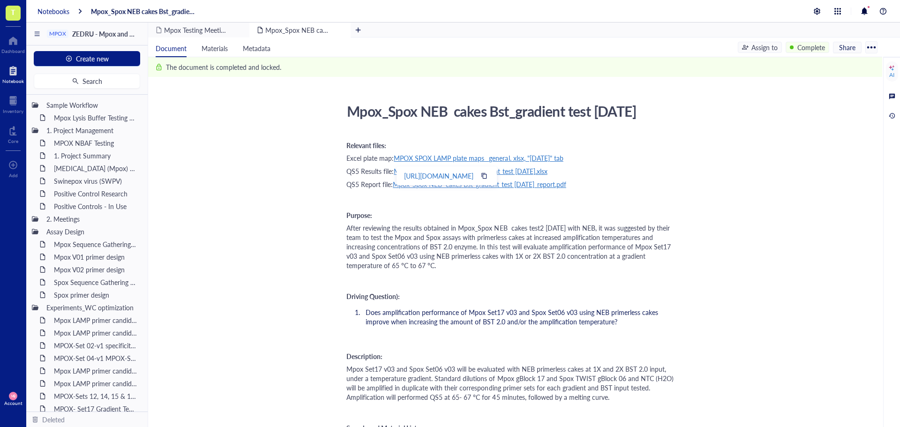
click at [61, 12] on div "Notebooks" at bounding box center [53, 11] width 32 height 8
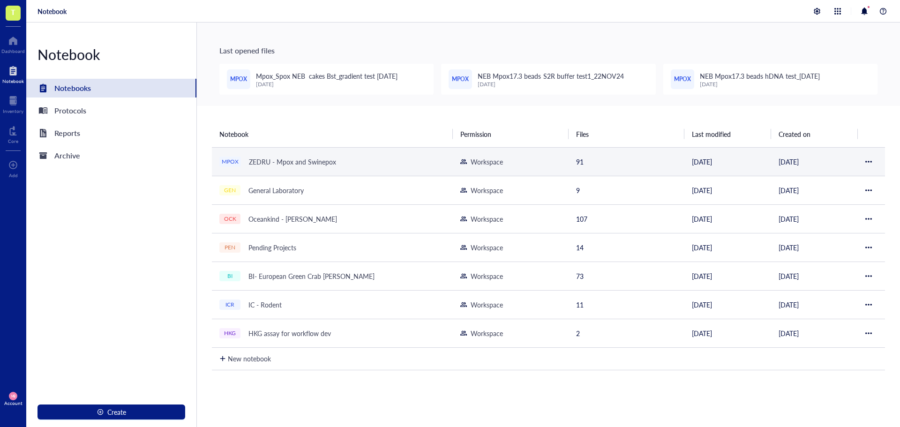
click at [272, 167] on div "ZEDRU - Mpox and Swinepox" at bounding box center [293, 161] width 96 height 13
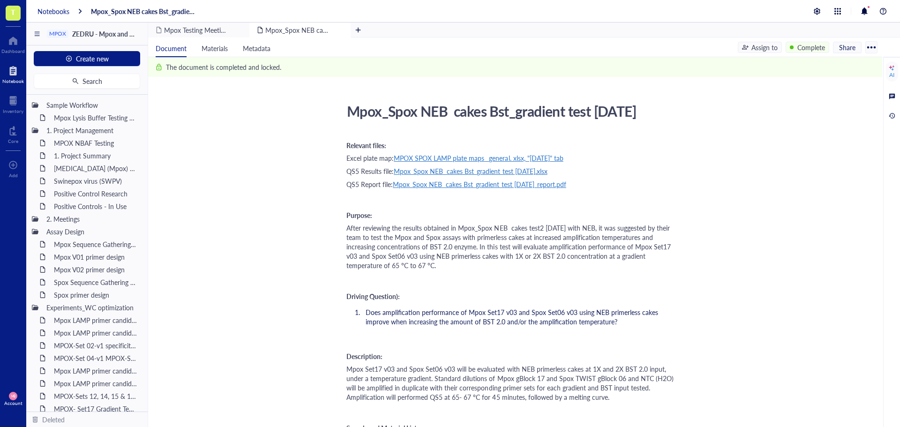
click at [50, 9] on div "Notebooks" at bounding box center [53, 11] width 32 height 8
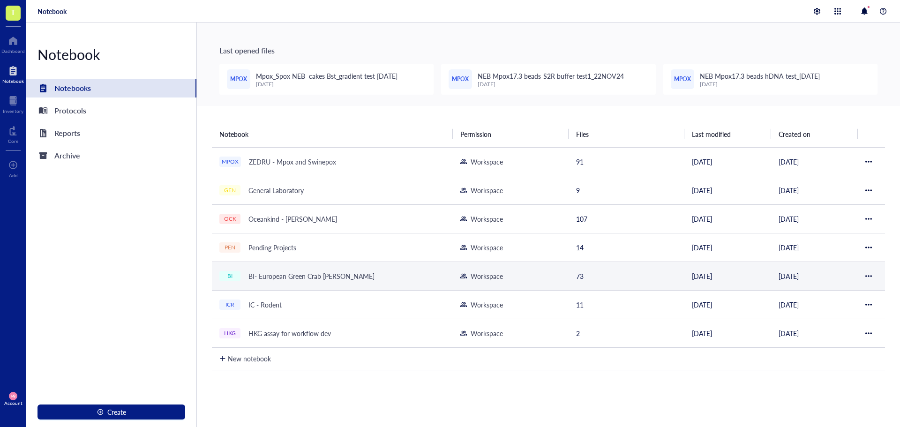
click at [281, 276] on div "BI- European Green Crab [PERSON_NAME]" at bounding box center [311, 276] width 135 height 13
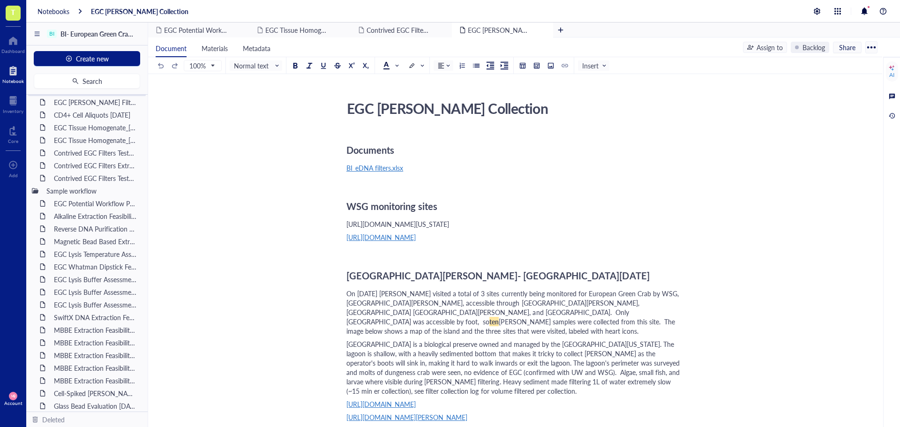
scroll to position [328, 0]
click at [79, 167] on div "Alkaline Extraction Feasibility Research" at bounding box center [91, 169] width 82 height 13
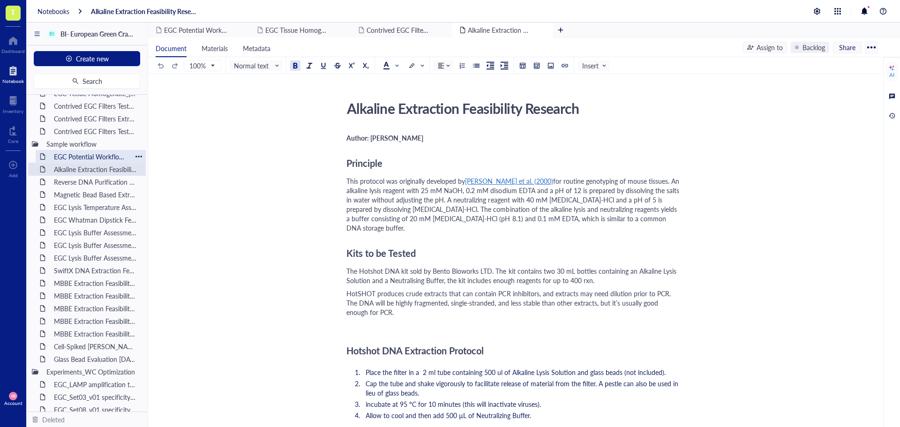
click at [77, 157] on div "EGC Potential Workflow Pathways" at bounding box center [91, 156] width 82 height 13
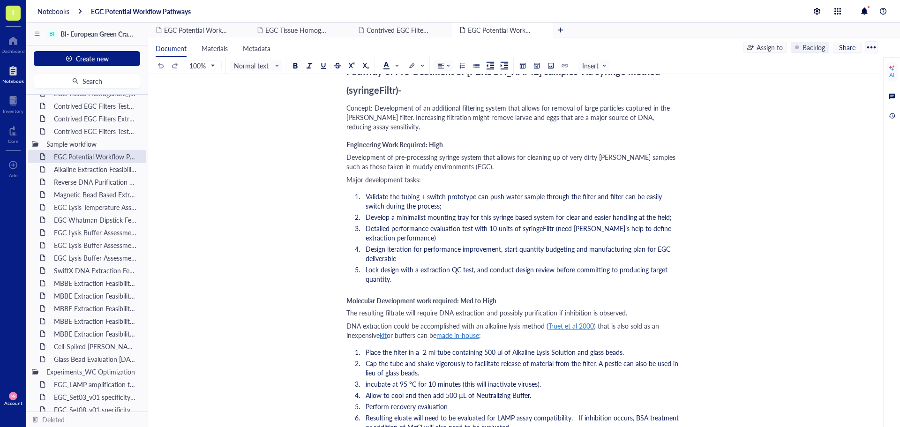
scroll to position [1500, 0]
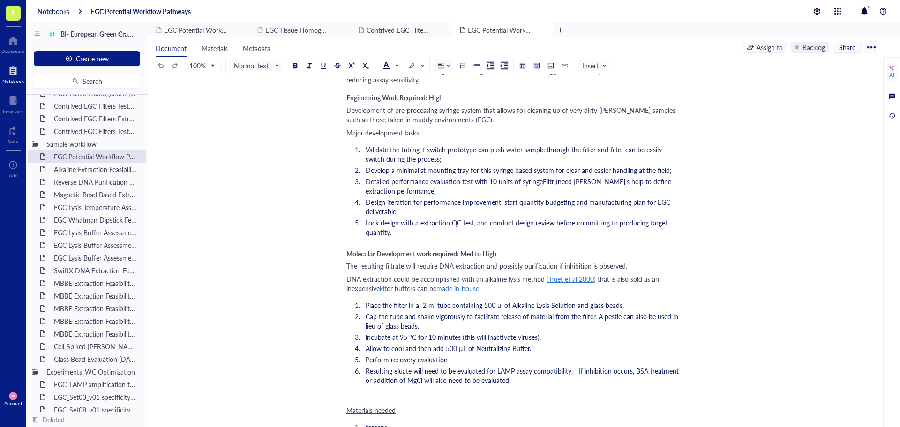
click at [384, 284] on span "kit" at bounding box center [383, 288] width 7 height 9
click at [422, 267] on div "[URL][DOMAIN_NAME]" at bounding box center [424, 268] width 69 height 12
click at [678, 274] on div "DNA extraction could be accomplished with an alkaline lysis method ( [PERSON_NA…" at bounding box center [513, 283] width 334 height 19
drag, startPoint x: 509, startPoint y: 269, endPoint x: 575, endPoint y: 267, distance: 65.2
click at [575, 300] on span "Place the filter in a 2 ml tube containing 500 ul of Alkaline Lysis Solution an…" at bounding box center [495, 304] width 258 height 9
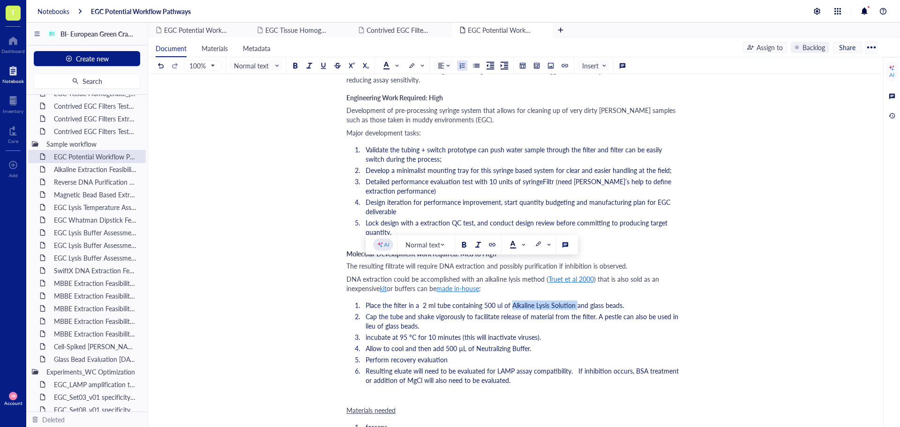
copy span "Alkaline Lysis Solution"
